Goal: Information Seeking & Learning: Learn about a topic

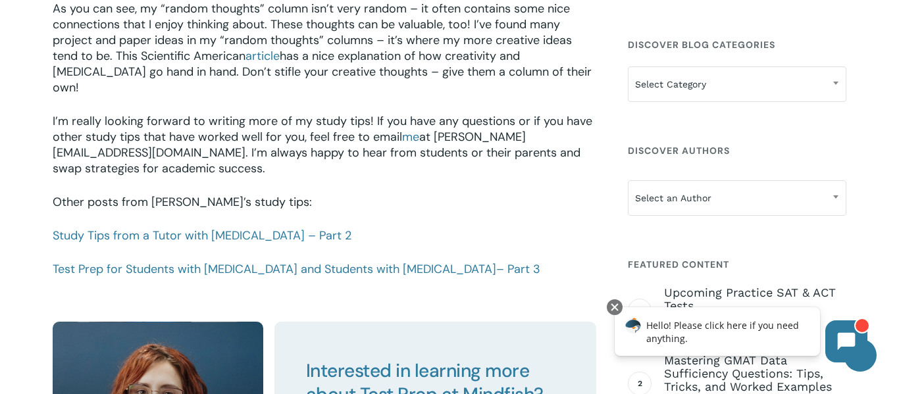
scroll to position [1881, 0]
click at [211, 228] on link "Study Tips from a Tutor with [MEDICAL_DATA] – Part 2" at bounding box center [202, 236] width 299 height 16
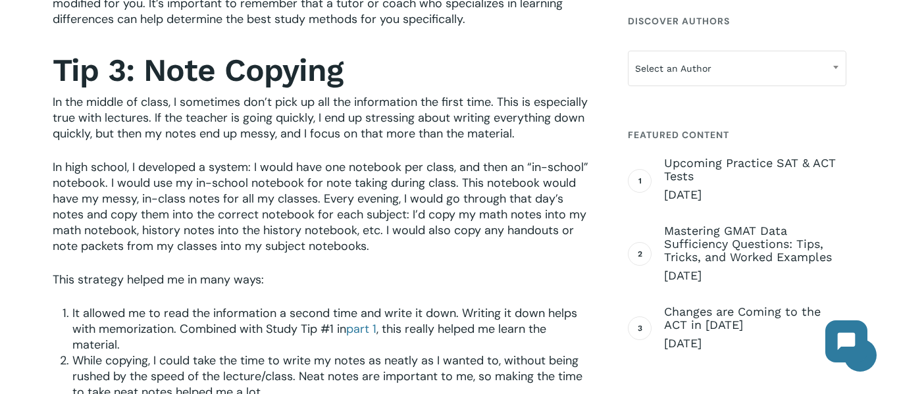
scroll to position [575, 0]
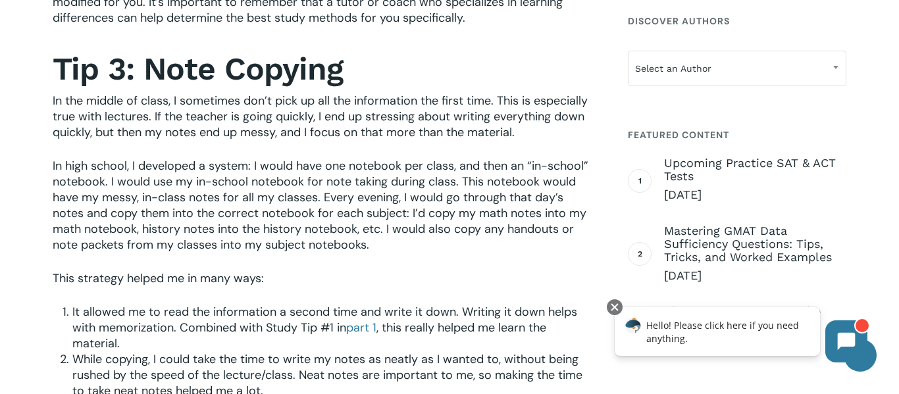
click at [95, 193] on span "In high school, I developed a system: I would have one notebook per class, and …" at bounding box center [321, 205] width 536 height 95
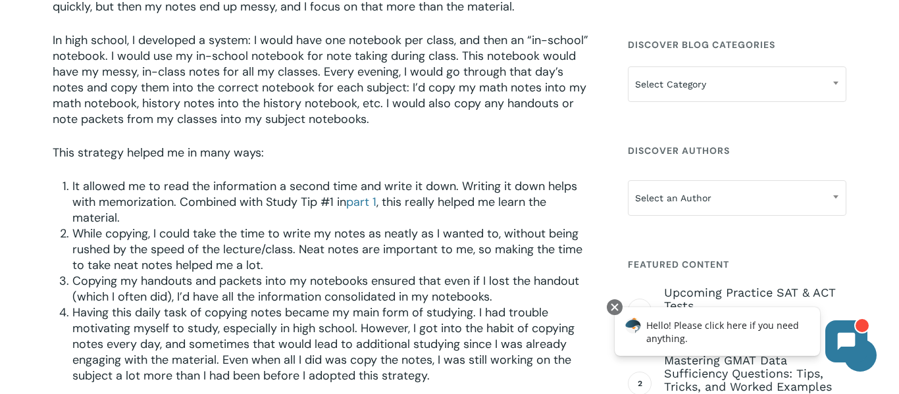
scroll to position [704, 0]
